Goal: Navigation & Orientation: Understand site structure

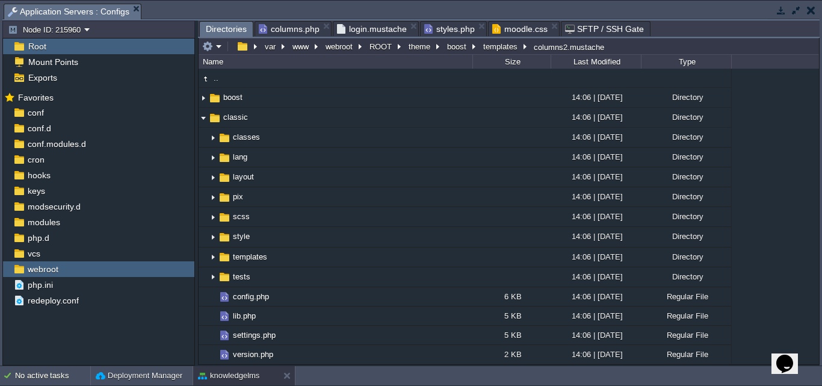
click at [438, 29] on span "styles.php" at bounding box center [449, 29] width 51 height 14
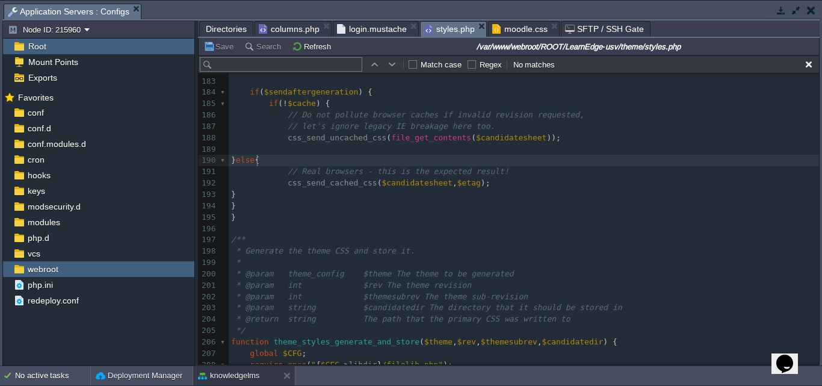
click at [236, 160] on span "}" at bounding box center [233, 159] width 5 height 9
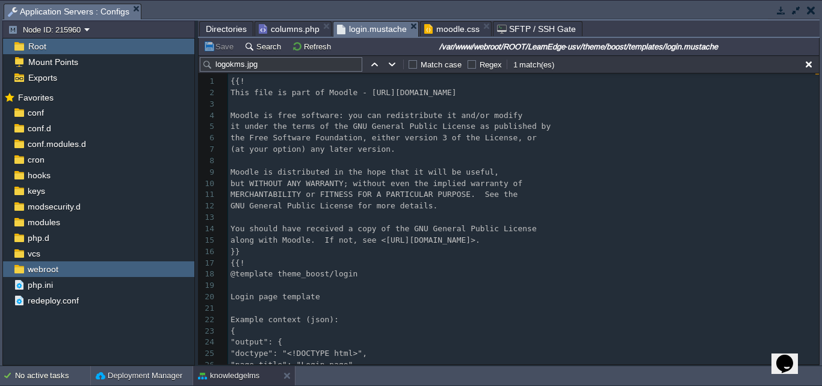
click at [363, 30] on span "login.mustache" at bounding box center [372, 29] width 70 height 15
click at [295, 28] on span "columns.php" at bounding box center [289, 29] width 61 height 14
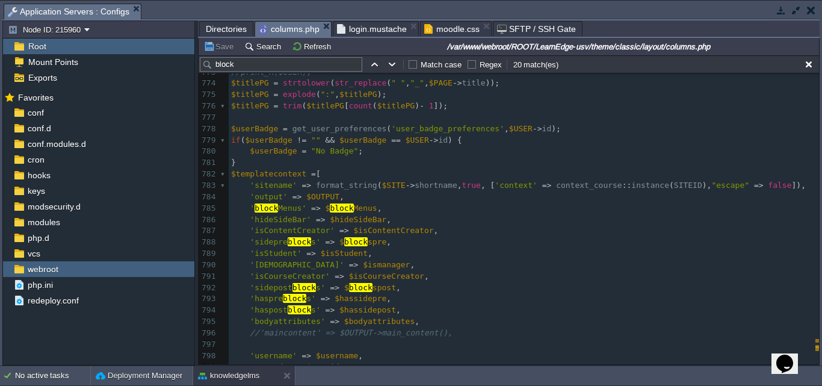
scroll to position [8829, 0]
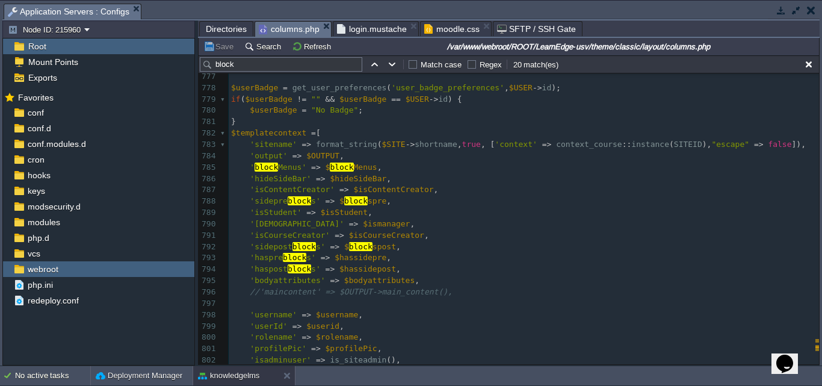
click at [291, 25] on span "columns.php" at bounding box center [289, 29] width 61 height 15
drag, startPoint x: 283, startPoint y: 57, endPoint x: 238, endPoint y: 67, distance: 46.9
click at [238, 67] on div "block Match case Regex 20 match(es)" at bounding box center [509, 64] width 621 height 18
drag, startPoint x: 238, startPoint y: 68, endPoint x: 206, endPoint y: 64, distance: 32.2
click at [206, 64] on input "block" at bounding box center [281, 64] width 163 height 14
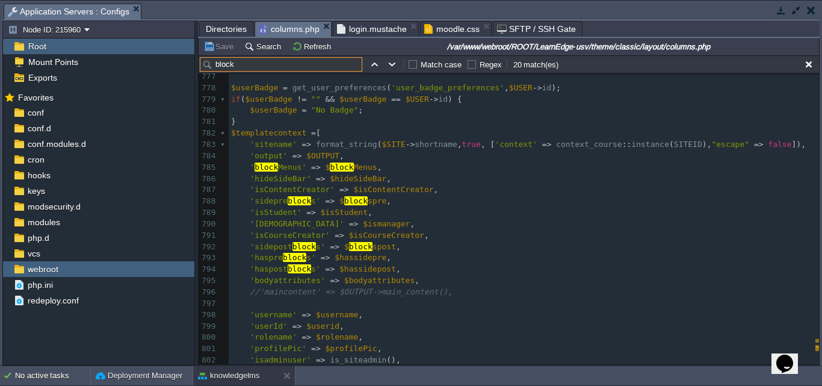
paste input "dashboard-column-content"
click at [328, 69] on input "dashboard-column-content" at bounding box center [281, 64] width 163 height 14
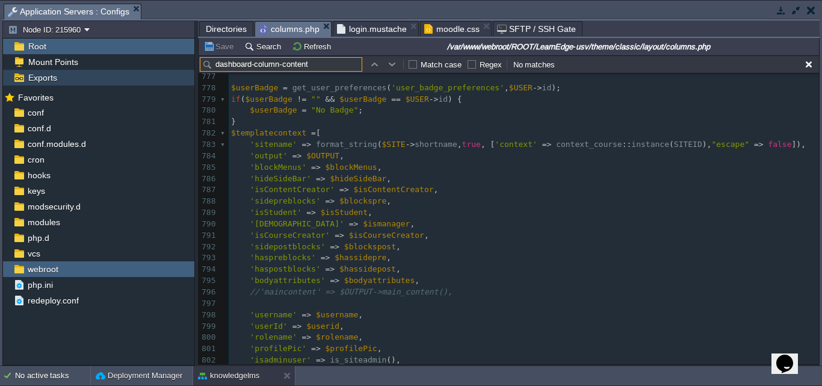
drag, startPoint x: 315, startPoint y: 64, endPoint x: 183, endPoint y: 72, distance: 132.6
click at [183, 72] on div "Node ID: 215960 Root Mount Points Exports Mark the most frequently used files a…" at bounding box center [410, 192] width 817 height 345
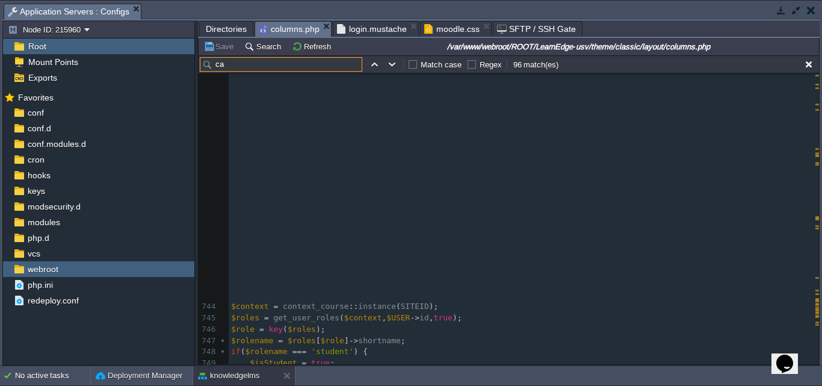
scroll to position [8592, 0]
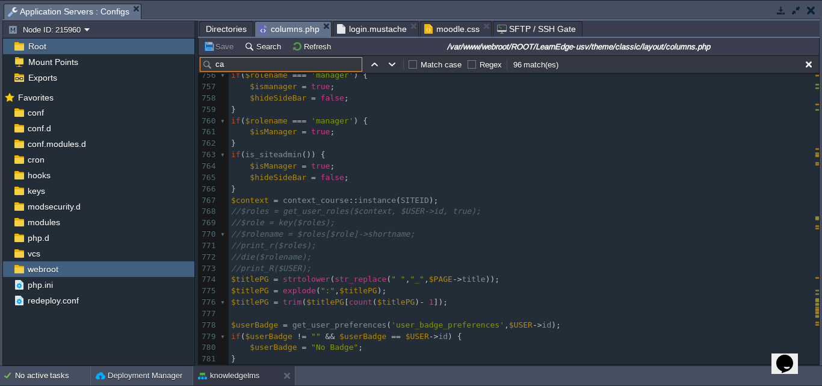
type input "ca"
click at [221, 28] on span "Directories" at bounding box center [226, 29] width 41 height 14
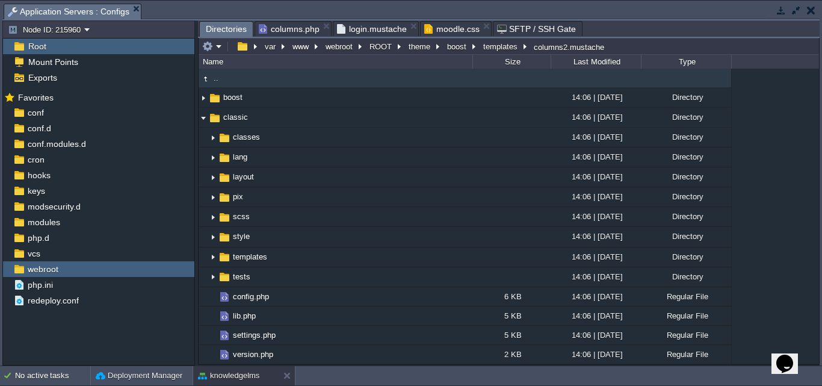
click at [214, 73] on td ".." at bounding box center [336, 78] width 274 height 19
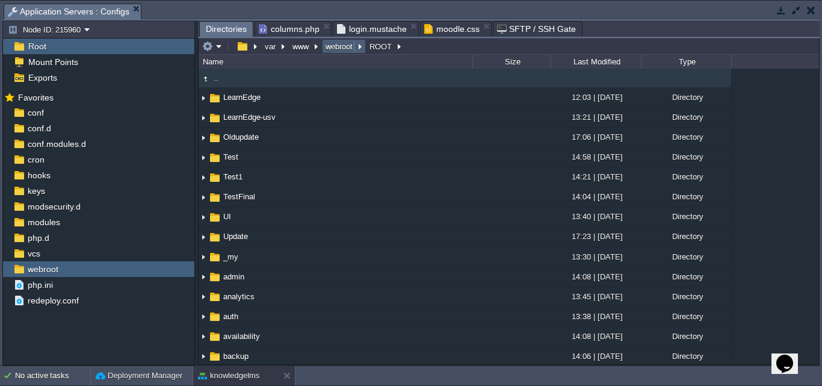
click at [338, 45] on button "webroot" at bounding box center [340, 46] width 32 height 11
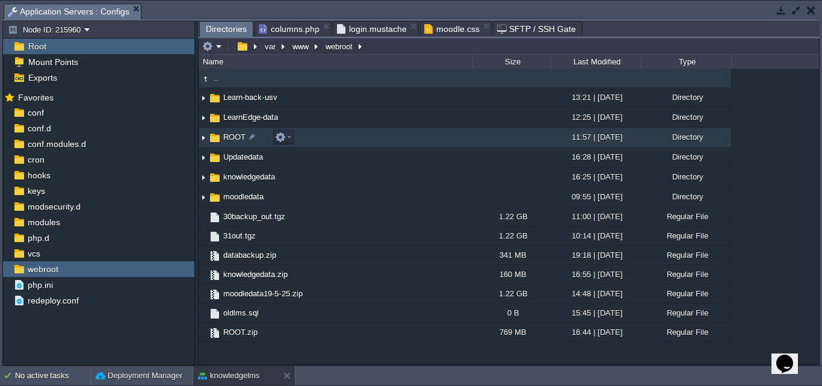
click at [223, 137] on span "ROOT" at bounding box center [234, 137] width 26 height 10
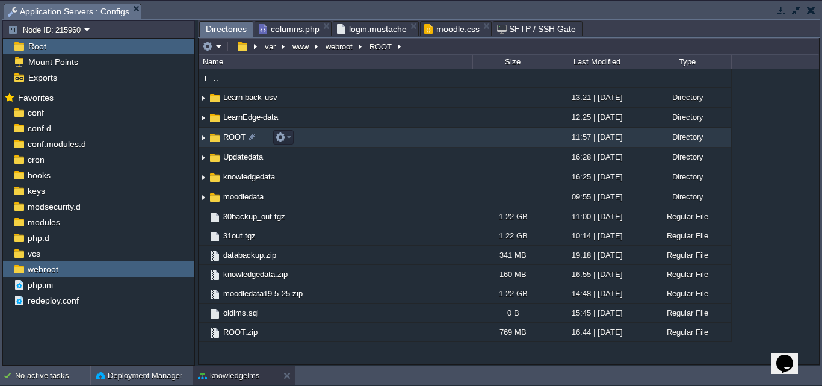
click at [223, 137] on span "ROOT" at bounding box center [234, 137] width 26 height 10
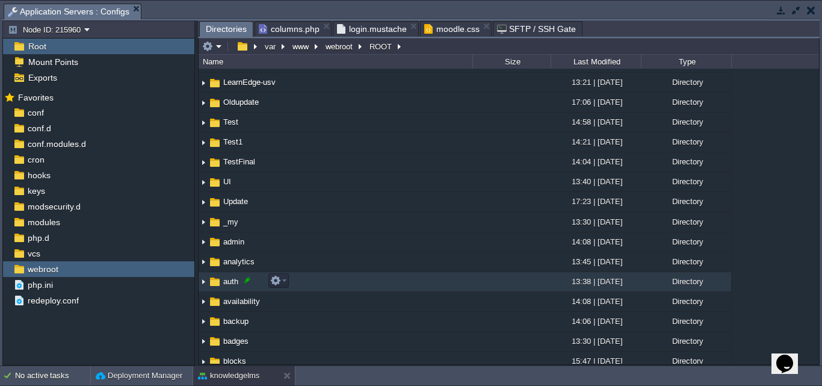
scroll to position [0, 0]
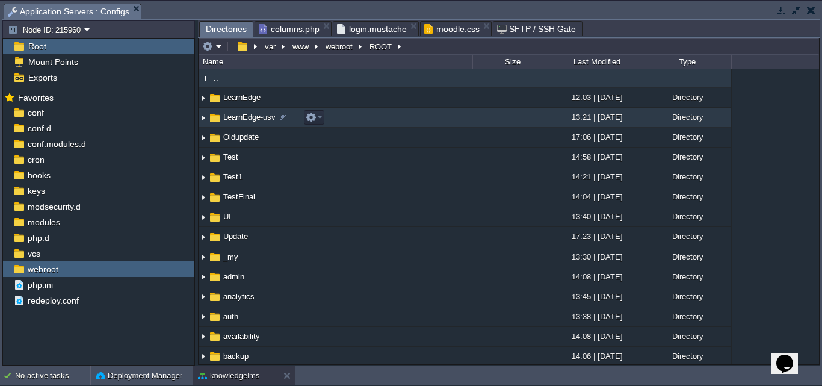
click at [235, 119] on span "LearnEdge-usv" at bounding box center [249, 117] width 56 height 10
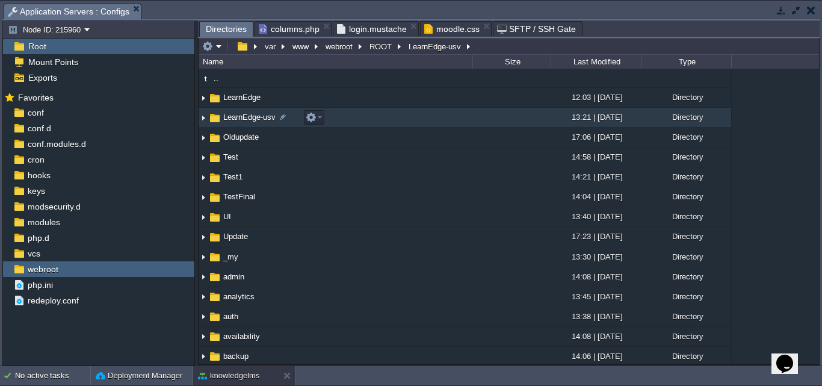
click at [235, 119] on span "LearnEdge-usv" at bounding box center [249, 117] width 56 height 10
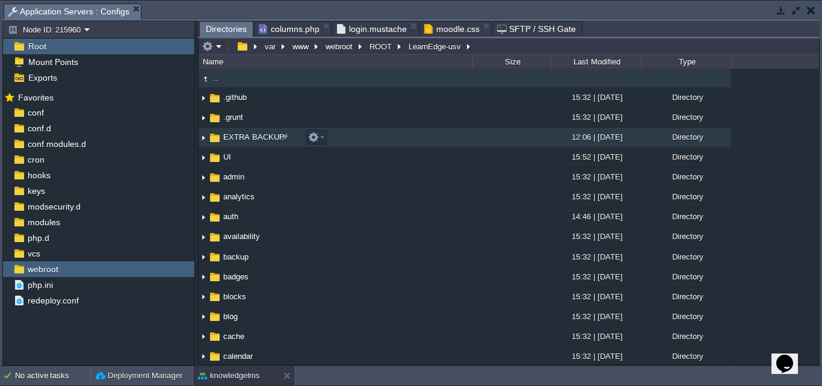
click at [204, 136] on img at bounding box center [204, 137] width 10 height 19
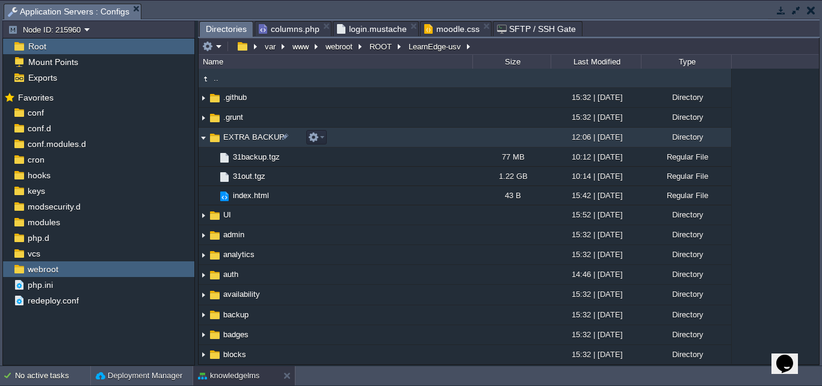
click at [205, 137] on img at bounding box center [204, 137] width 10 height 19
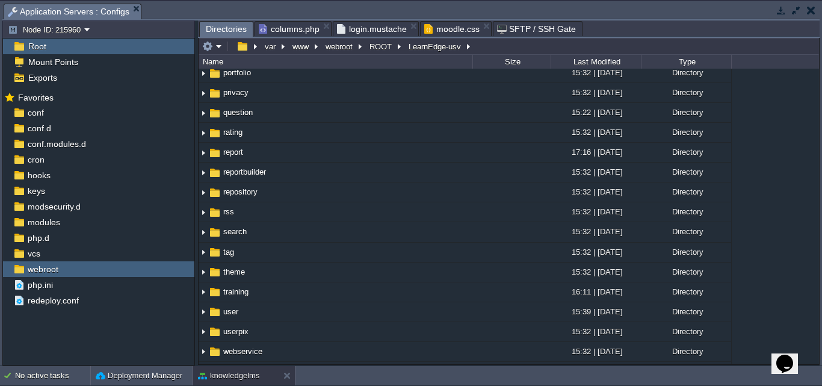
scroll to position [1023, 0]
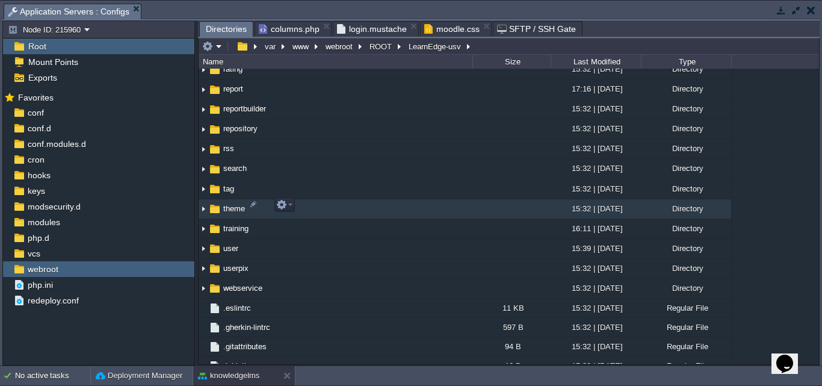
click at [204, 206] on img at bounding box center [204, 209] width 10 height 19
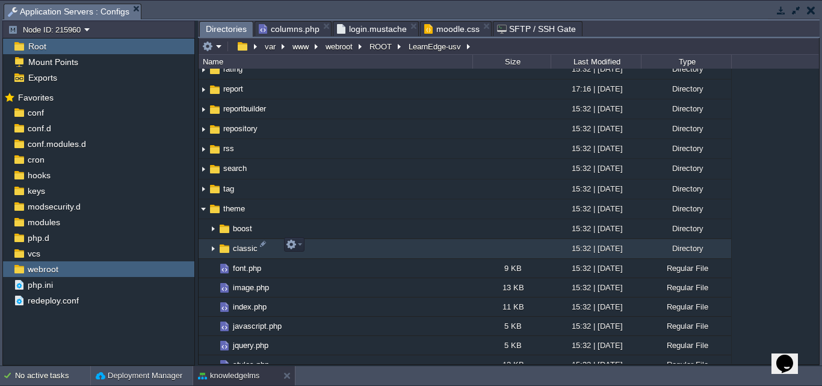
click at [214, 247] on img at bounding box center [213, 249] width 10 height 19
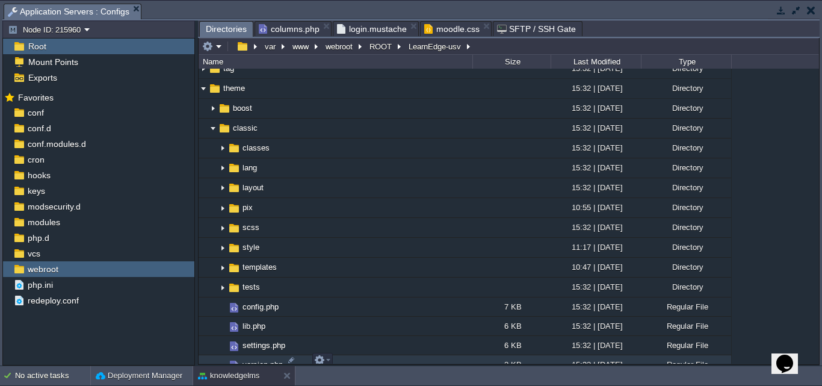
scroll to position [1204, 0]
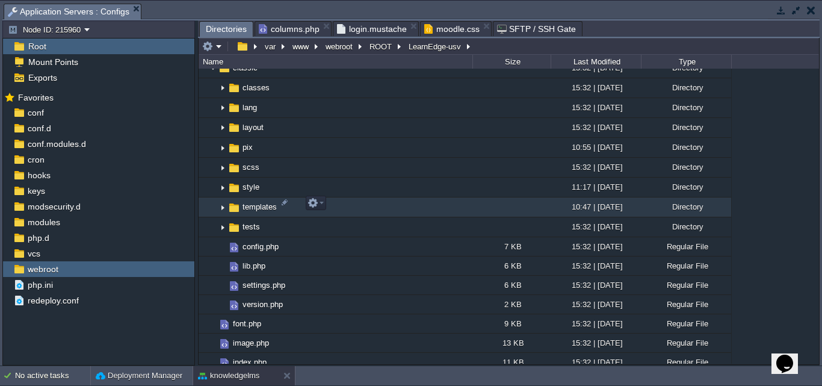
click at [222, 204] on img at bounding box center [223, 207] width 10 height 19
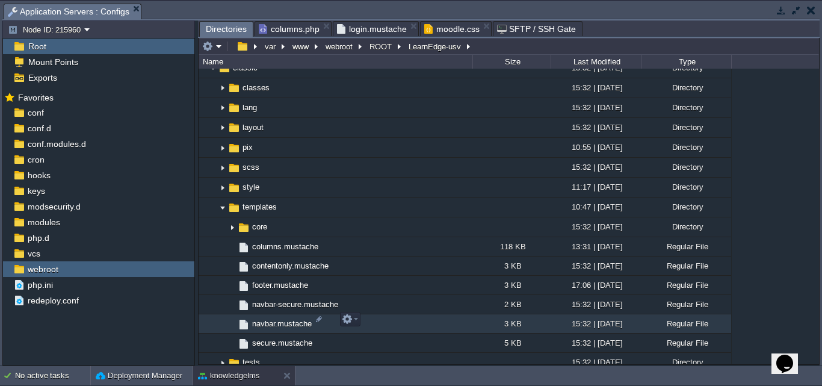
click at [285, 320] on span "navbar.mustache" at bounding box center [281, 323] width 63 height 10
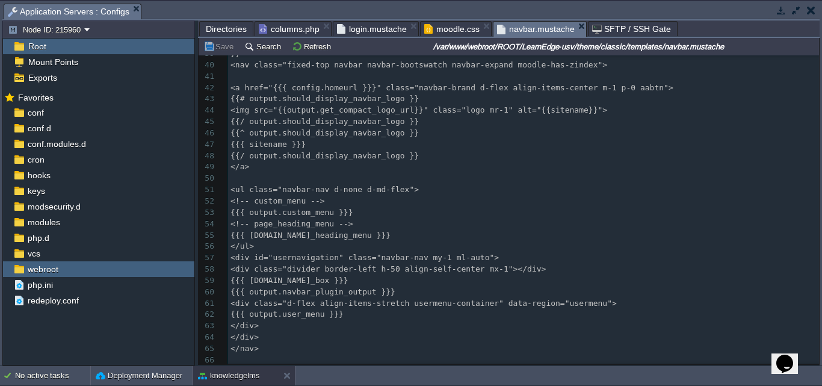
scroll to position [406, 0]
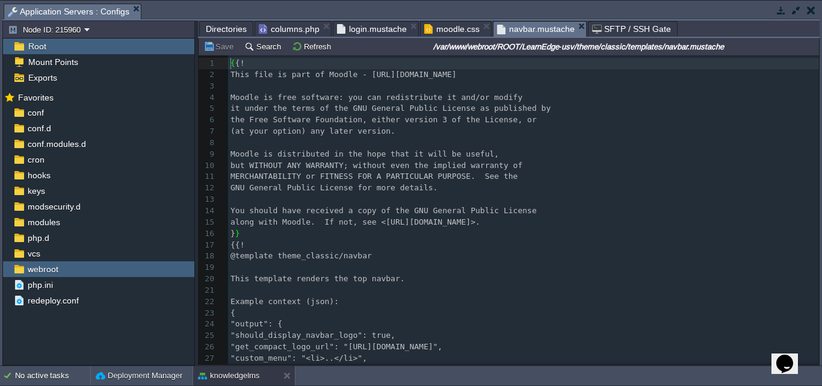
click at [229, 27] on span "Directories" at bounding box center [226, 29] width 41 height 14
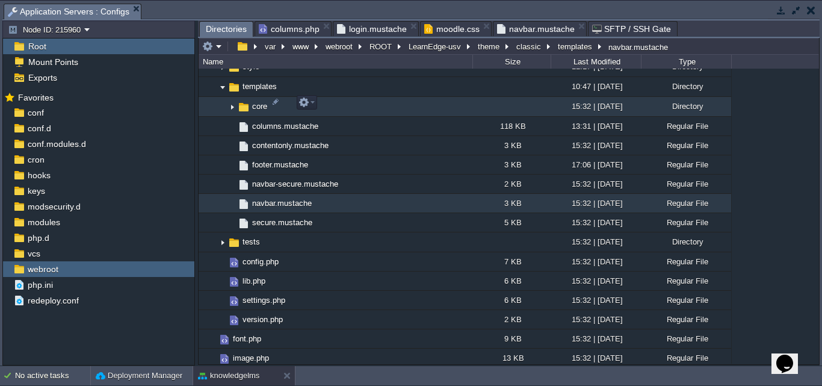
click at [229, 102] on img at bounding box center [233, 107] width 10 height 19
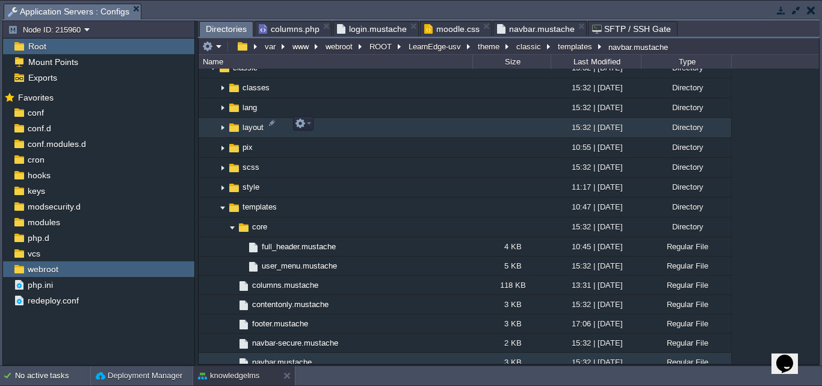
click at [220, 126] on img at bounding box center [223, 128] width 10 height 19
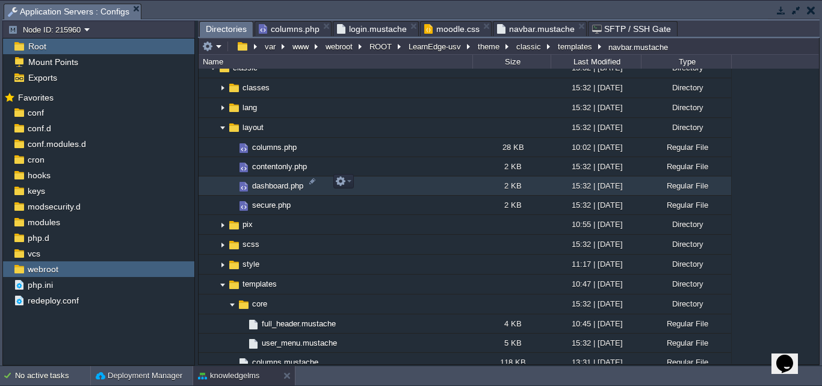
click at [255, 183] on span "dashboard.php" at bounding box center [277, 186] width 55 height 10
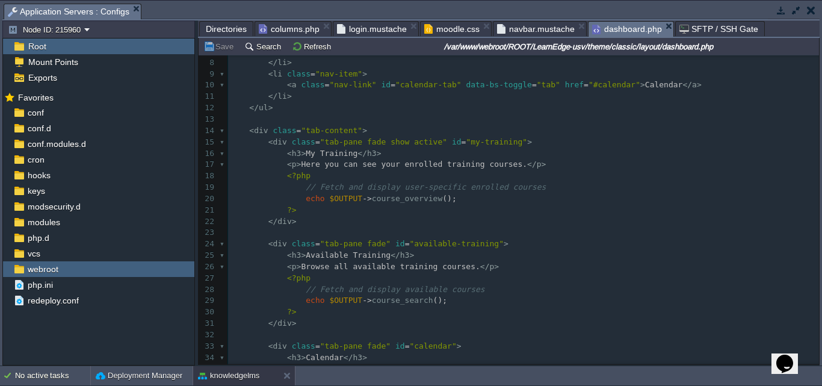
scroll to position [1, 0]
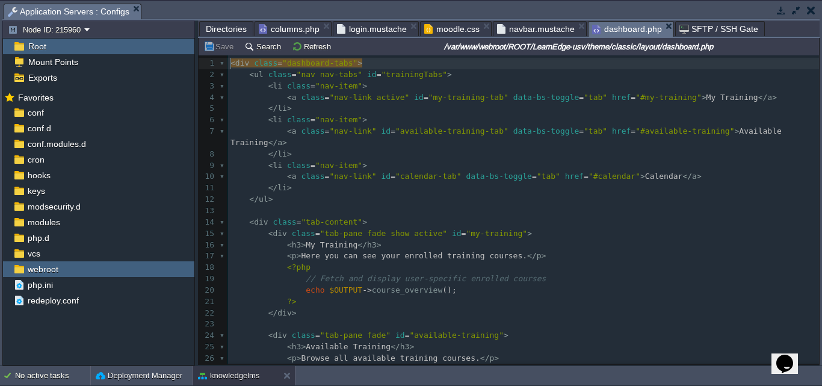
click at [226, 26] on span "Directories" at bounding box center [226, 29] width 41 height 14
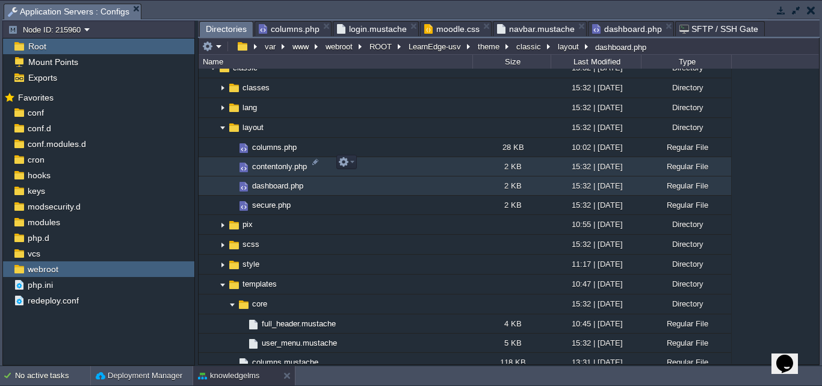
click at [268, 165] on span "contentonly.php" at bounding box center [279, 166] width 58 height 10
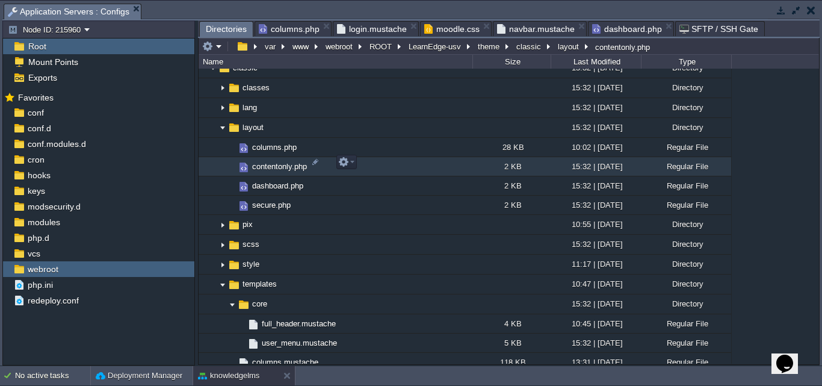
click at [268, 165] on span "contentonly.php" at bounding box center [279, 166] width 58 height 10
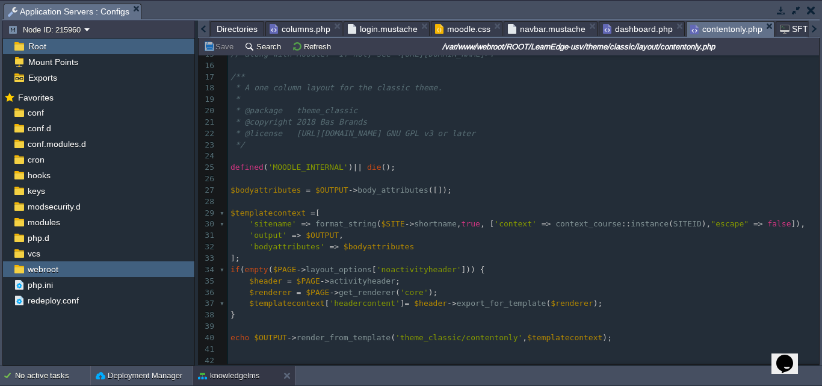
scroll to position [172, 0]
click at [633, 23] on span "dashboard.php" at bounding box center [638, 29] width 70 height 14
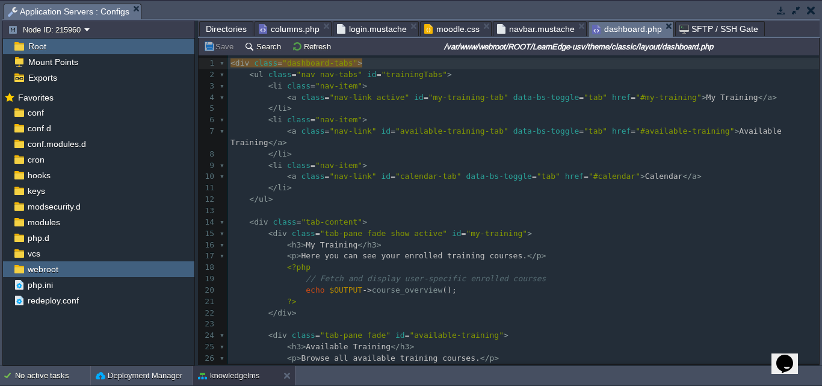
click at [225, 25] on span "Directories" at bounding box center [226, 29] width 41 height 14
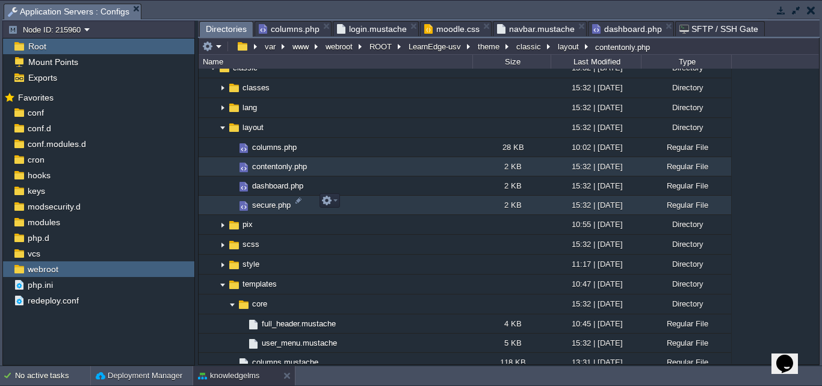
click at [266, 204] on span "secure.php" at bounding box center [271, 205] width 42 height 10
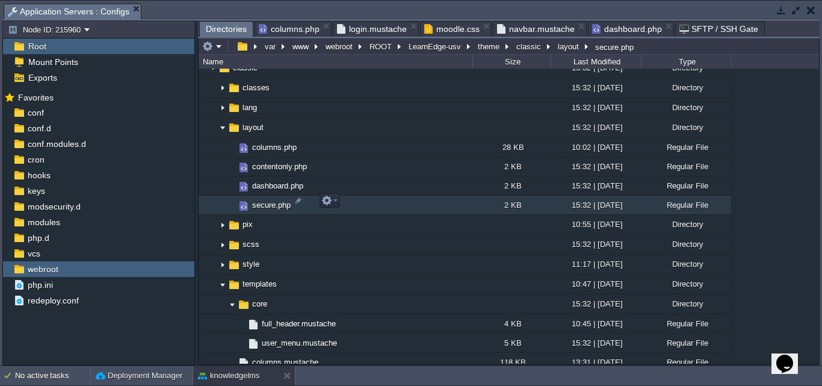
click at [266, 204] on span "secure.php" at bounding box center [271, 205] width 42 height 10
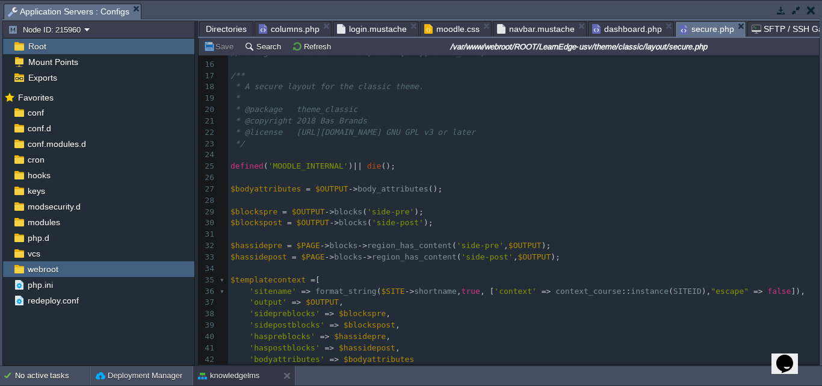
scroll to position [229, 0]
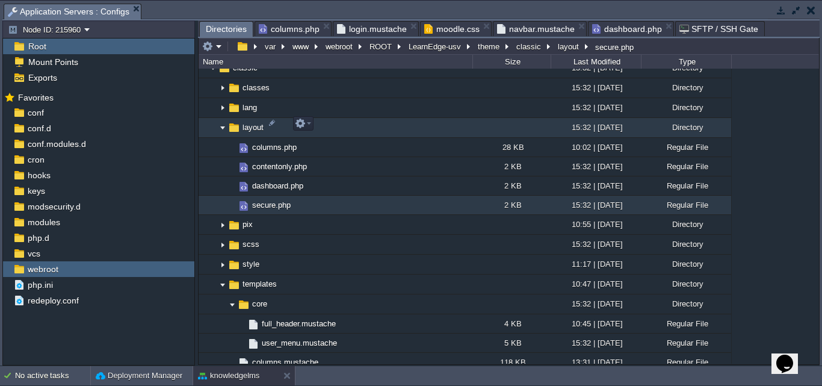
click at [223, 121] on img at bounding box center [223, 128] width 10 height 19
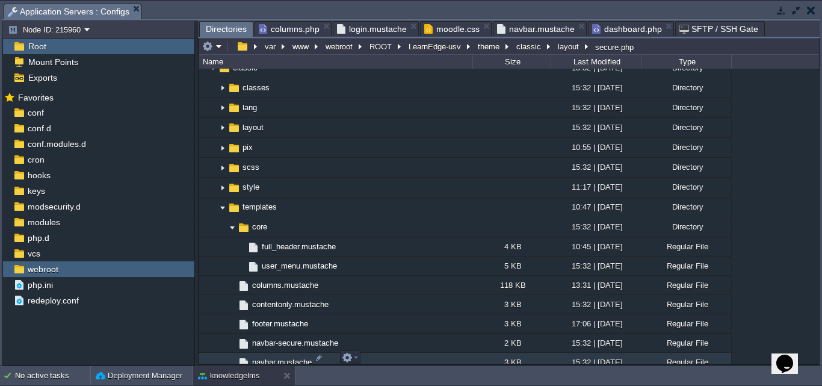
scroll to position [1264, 0]
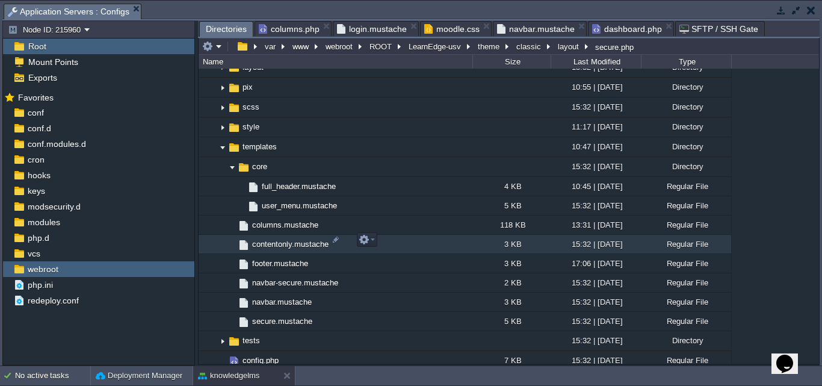
click at [280, 244] on span "contentonly.mustache" at bounding box center [290, 244] width 80 height 10
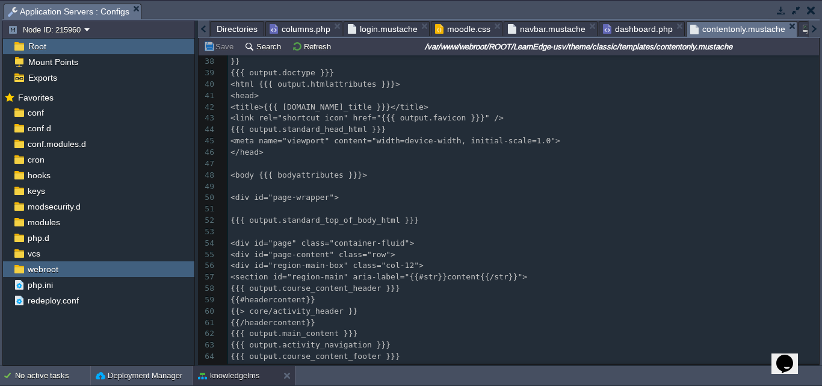
scroll to position [482, 0]
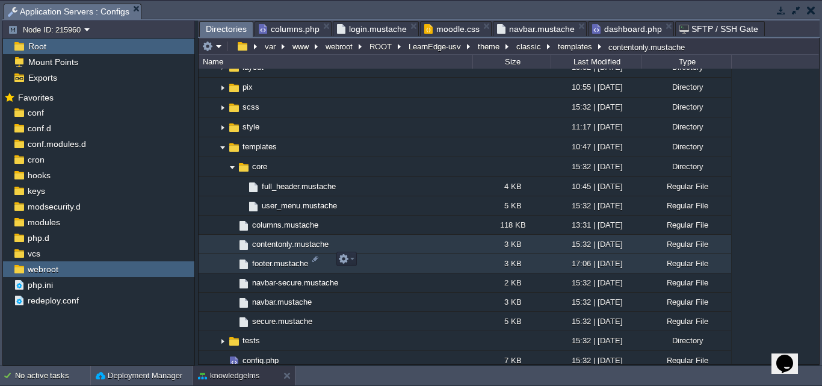
click at [277, 258] on span "footer.mustache" at bounding box center [280, 263] width 60 height 10
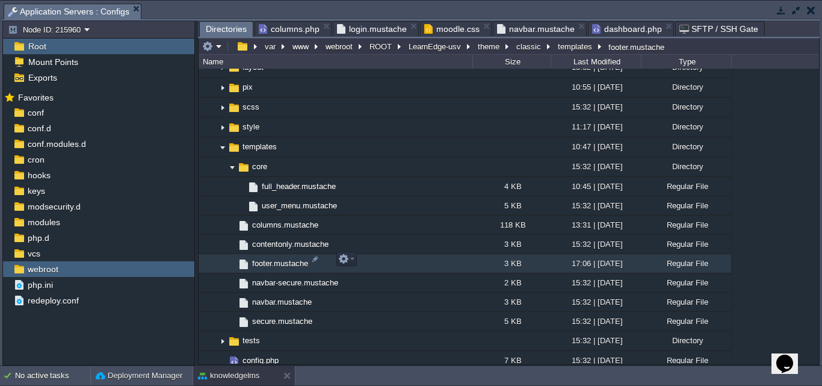
click at [277, 258] on span "footer.mustache" at bounding box center [280, 263] width 60 height 10
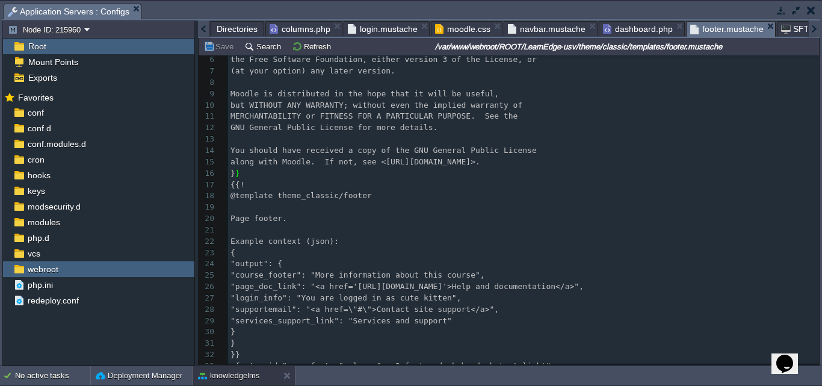
click at [233, 26] on span "Directories" at bounding box center [237, 29] width 41 height 14
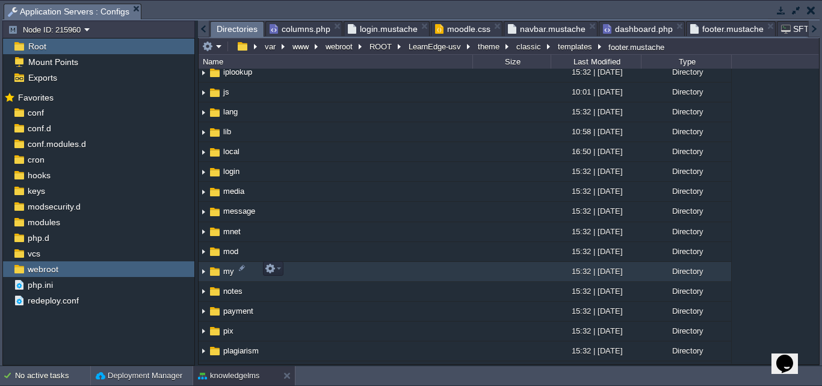
click at [203, 271] on img at bounding box center [204, 271] width 10 height 19
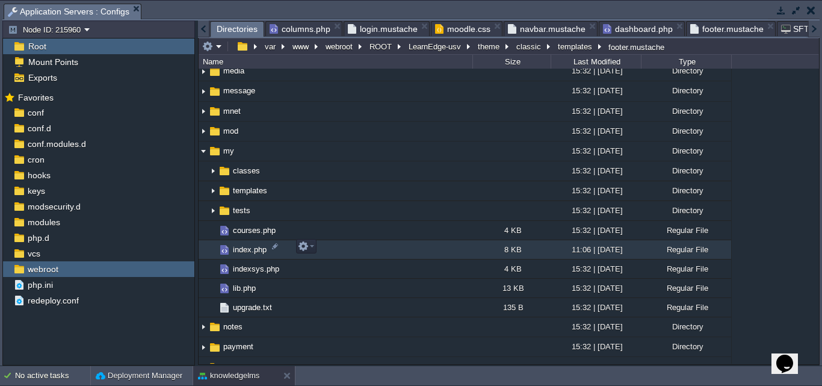
click at [243, 244] on span "index.php" at bounding box center [249, 249] width 37 height 10
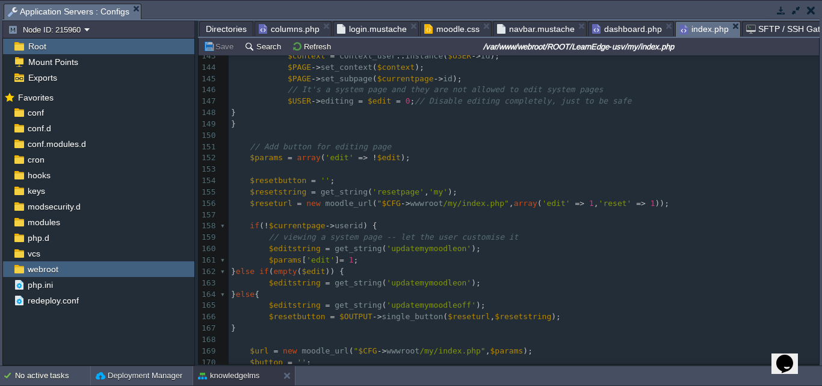
click at [211, 25] on span "Directories" at bounding box center [226, 29] width 41 height 14
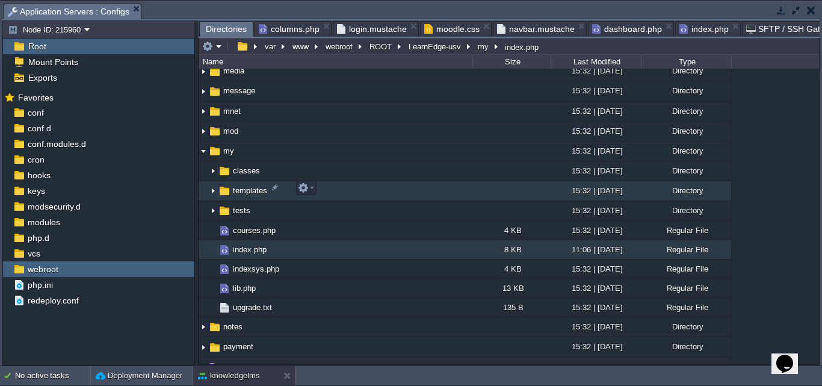
click at [214, 193] on img at bounding box center [213, 191] width 10 height 19
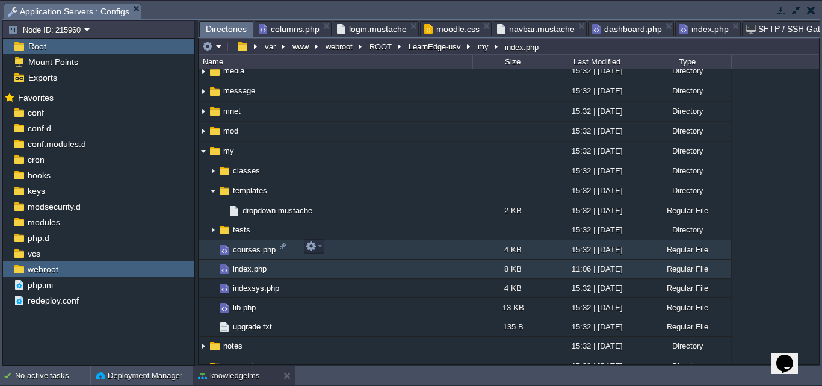
click at [244, 245] on span "courses.php" at bounding box center [254, 249] width 46 height 10
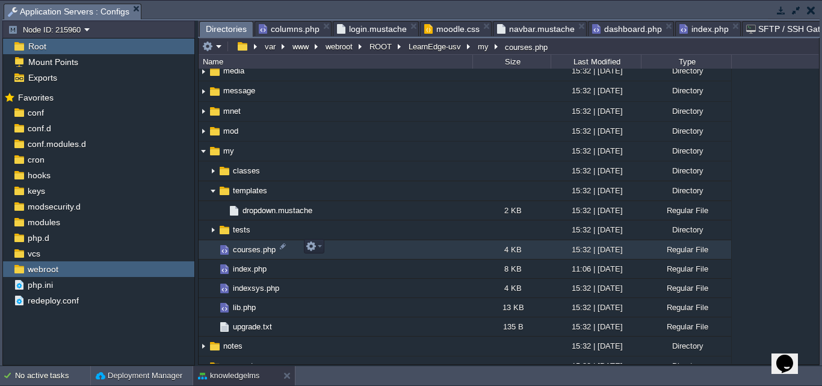
click at [244, 245] on span "courses.php" at bounding box center [254, 249] width 46 height 10
